Goal: Find specific page/section

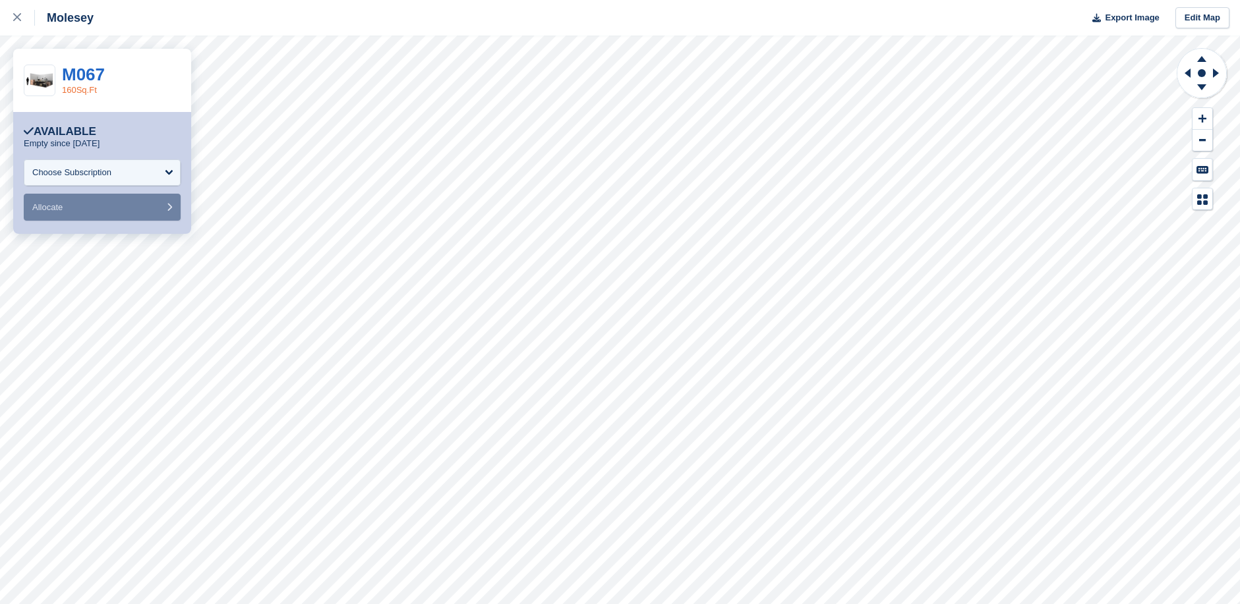
click at [76, 88] on link "160Sq.Ft" at bounding box center [79, 90] width 35 height 10
click at [85, 76] on link "M067" at bounding box center [83, 75] width 43 height 20
